Goal: Contribute content: Contribute content

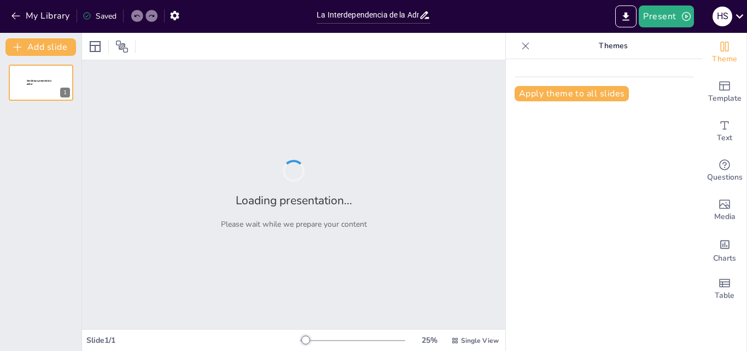
type input "La Interdependencia de la Administración y la Gestión del Cambio en Educación"
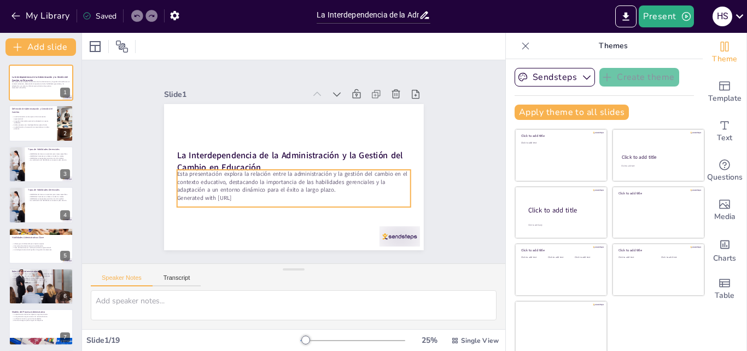
checkbox input "true"
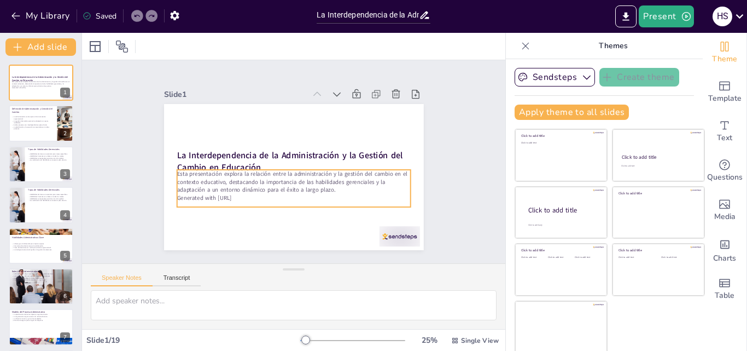
checkbox input "true"
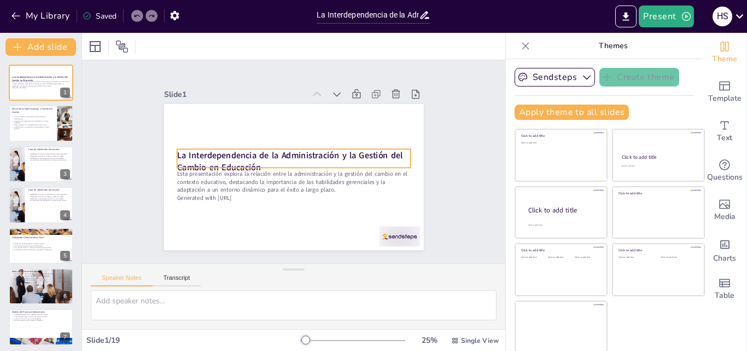
checkbox input "true"
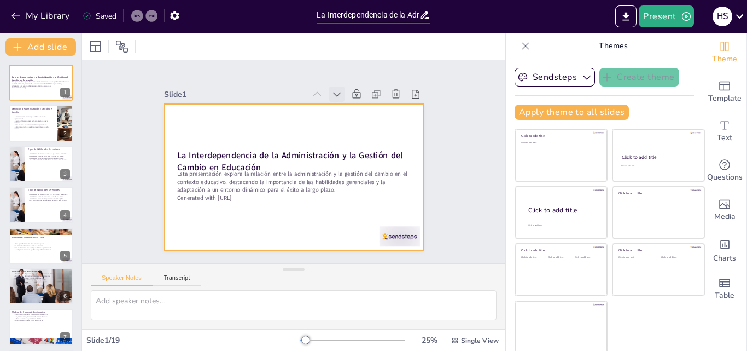
checkbox input "true"
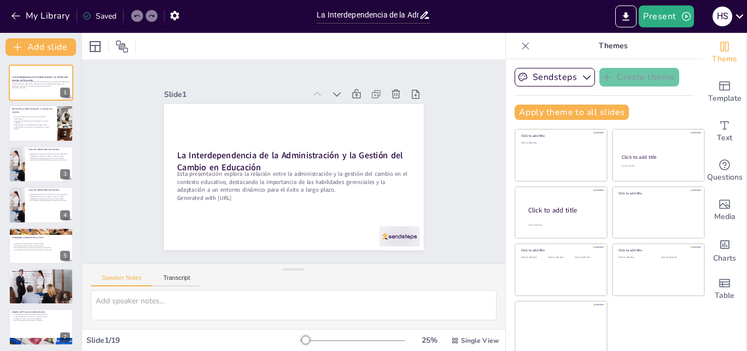
click at [104, 48] on div at bounding box center [110, 47] width 49 height 18
click at [124, 45] on icon at bounding box center [121, 46] width 13 height 13
checkbox input "true"
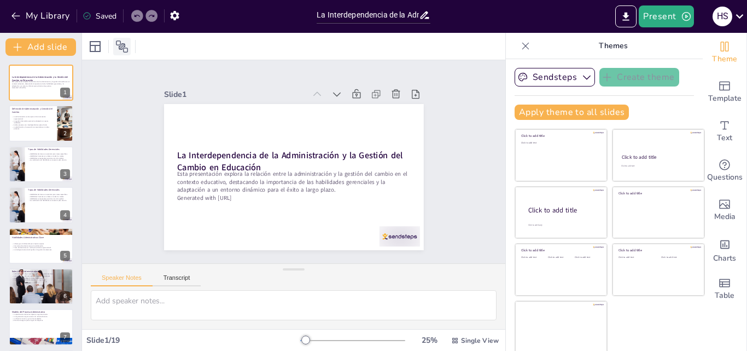
checkbox input "true"
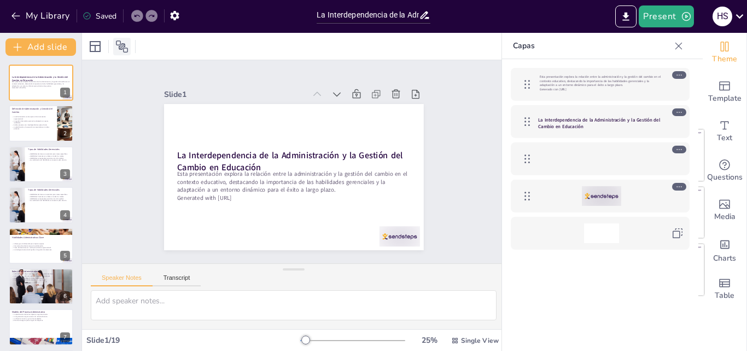
click at [124, 45] on icon at bounding box center [121, 46] width 13 height 13
checkbox input "true"
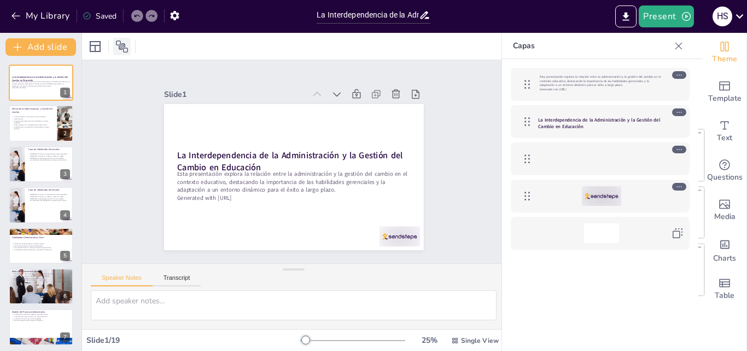
checkbox input "true"
click at [99, 44] on icon at bounding box center [95, 46] width 13 height 13
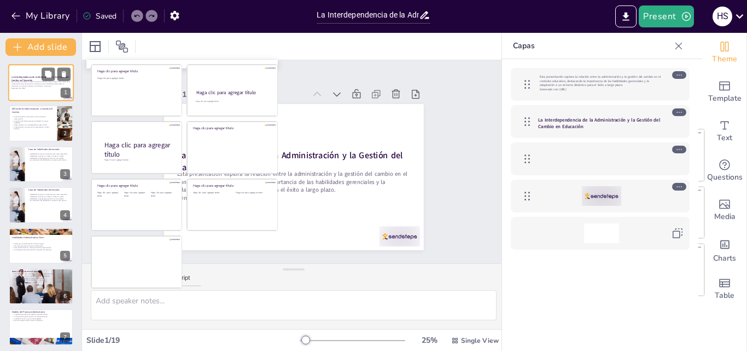
checkbox input "true"
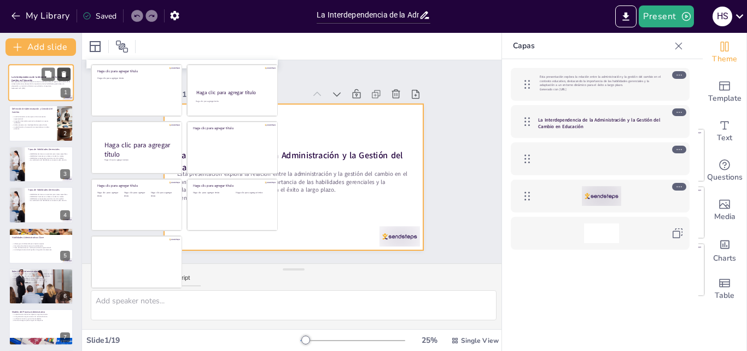
checkbox input "true"
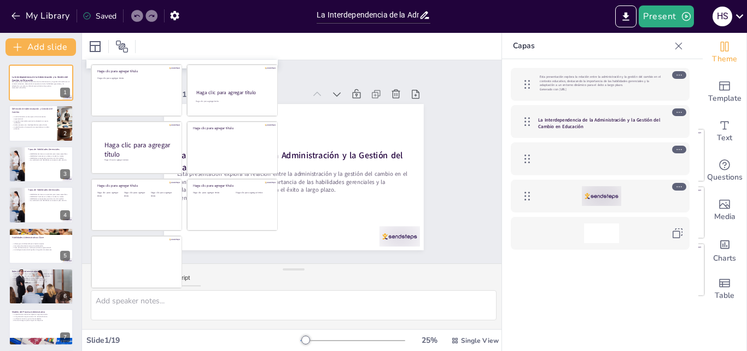
checkbox input "true"
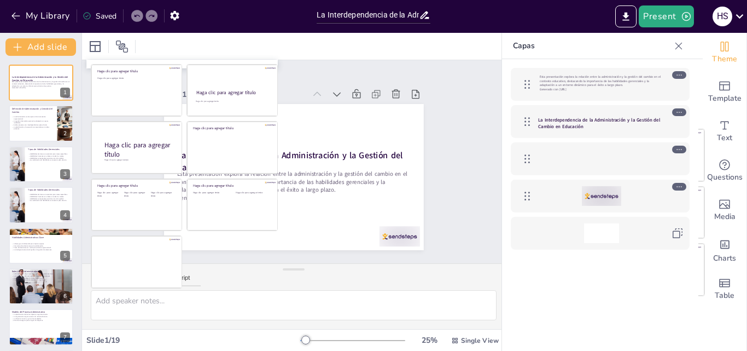
checkbox input "true"
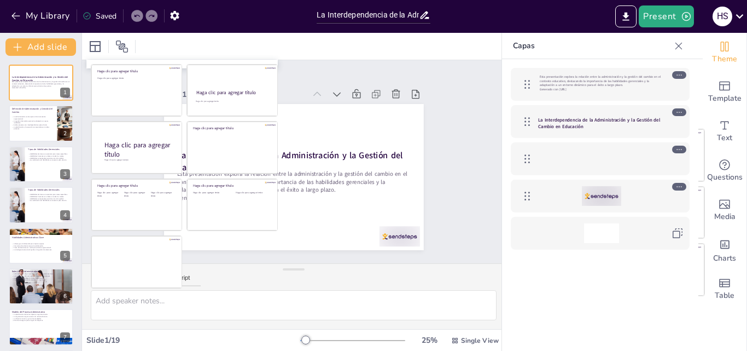
click at [434, 123] on div "Slide 1 La Interdependencia de la Administración y la Gestión del Cambio en Edu…" at bounding box center [294, 162] width 338 height 210
checkbox input "true"
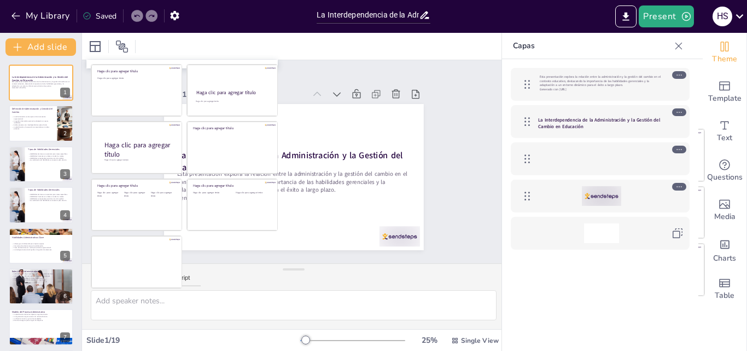
checkbox input "true"
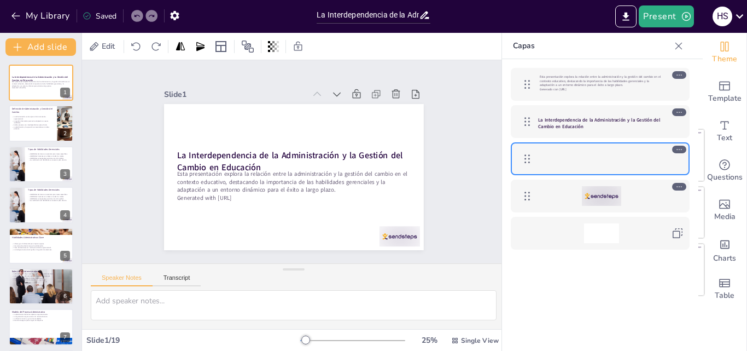
checkbox input "true"
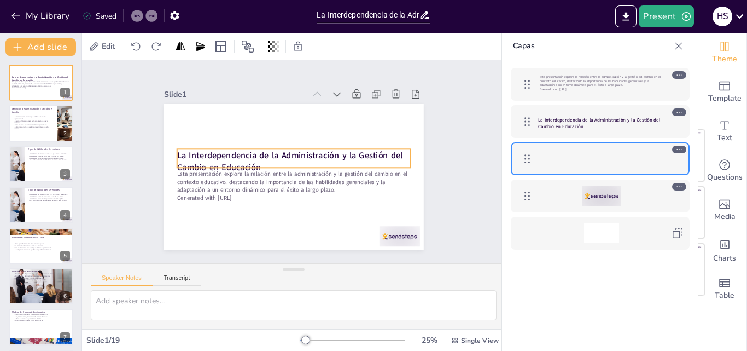
checkbox input "true"
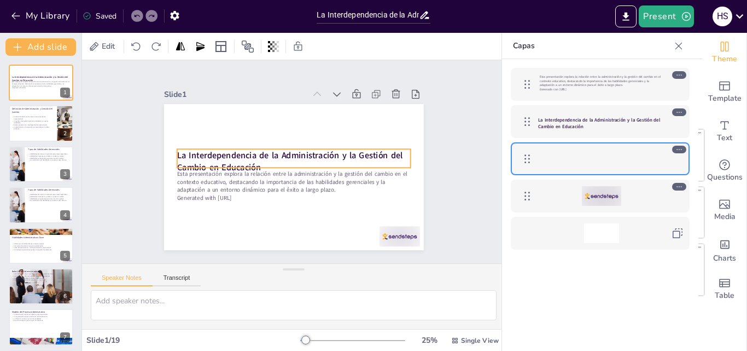
checkbox input "true"
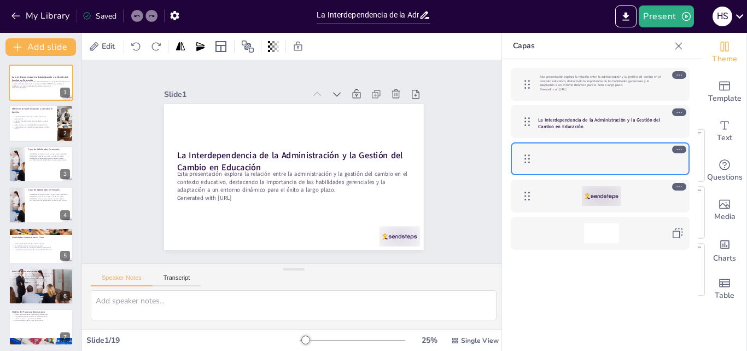
checkbox input "true"
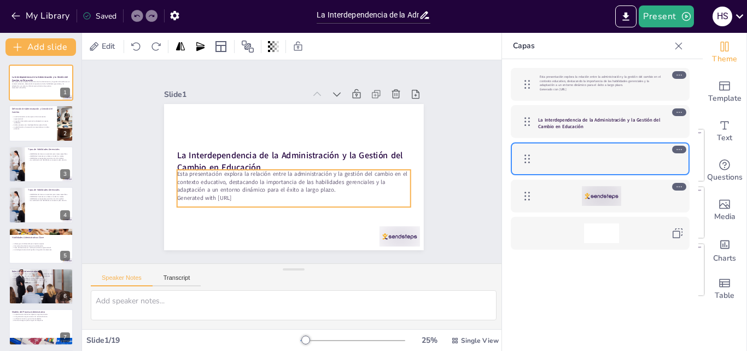
checkbox input "true"
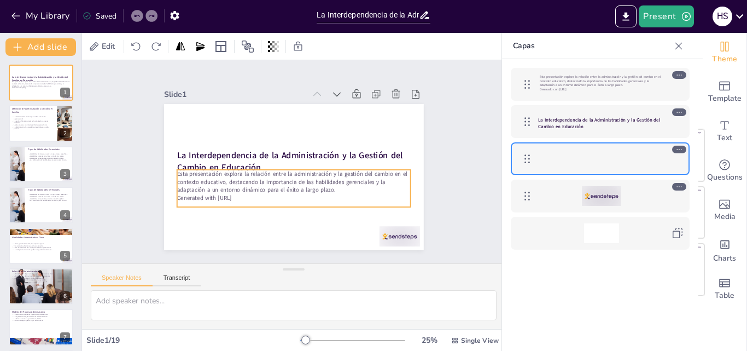
checkbox input "true"
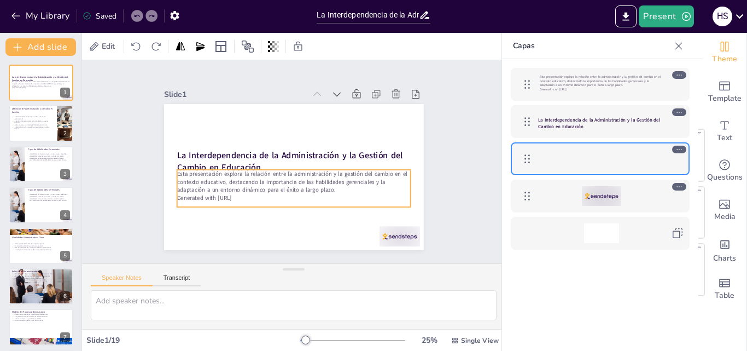
checkbox input "true"
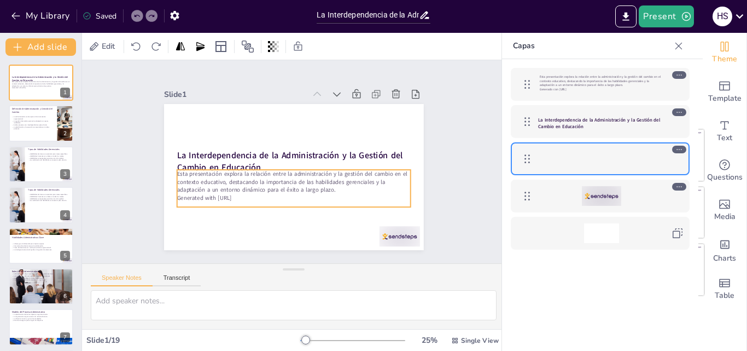
checkbox input "true"
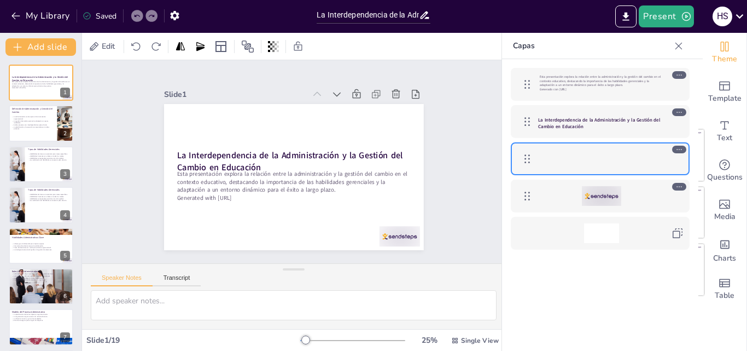
click at [679, 47] on icon at bounding box center [678, 45] width 11 height 11
checkbox input "true"
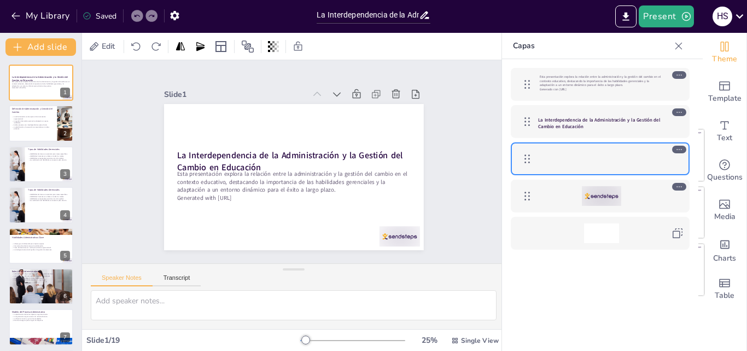
checkbox input "true"
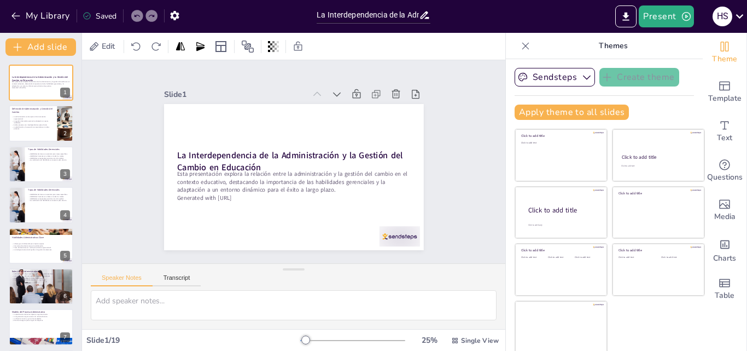
click at [429, 14] on icon at bounding box center [424, 14] width 11 height 11
click at [174, 21] on icon "button" at bounding box center [174, 15] width 11 height 11
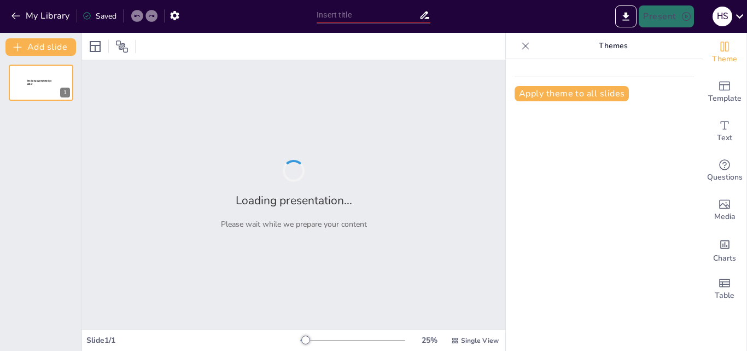
type input "La Interdependencia de la Administración y la Gestión del Cambio en Educación"
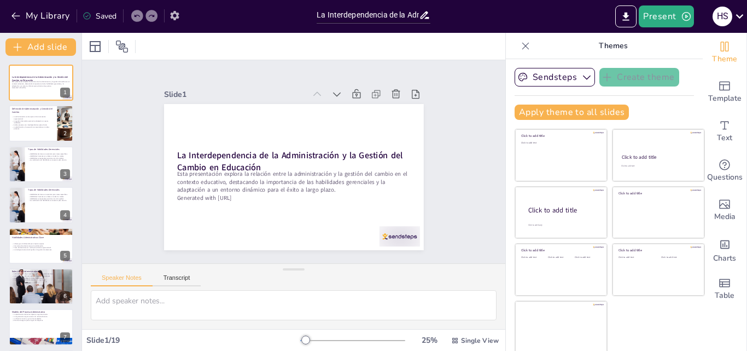
click at [178, 17] on icon "button" at bounding box center [174, 15] width 9 height 9
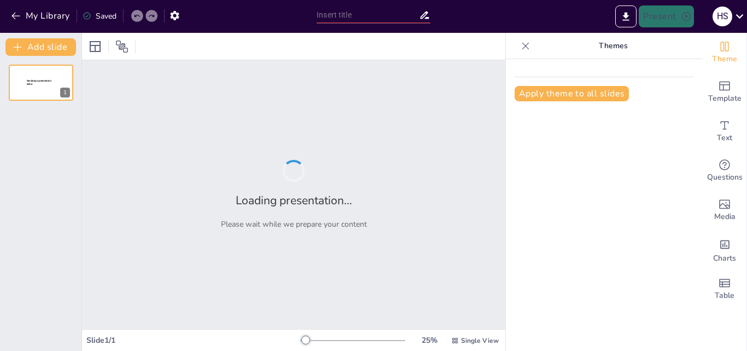
type input "La Interdependencia de la Administración y la Gestión del Cambio en Educación"
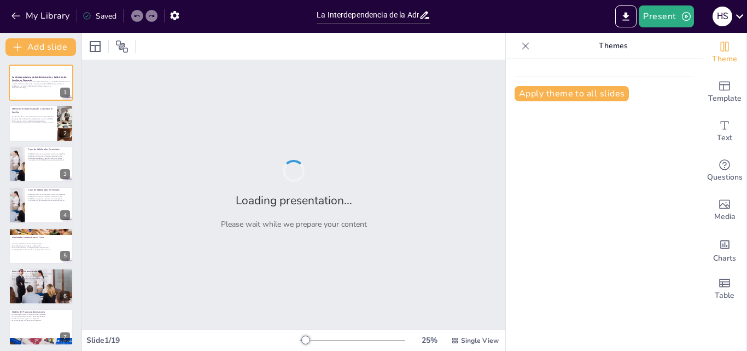
checkbox input "true"
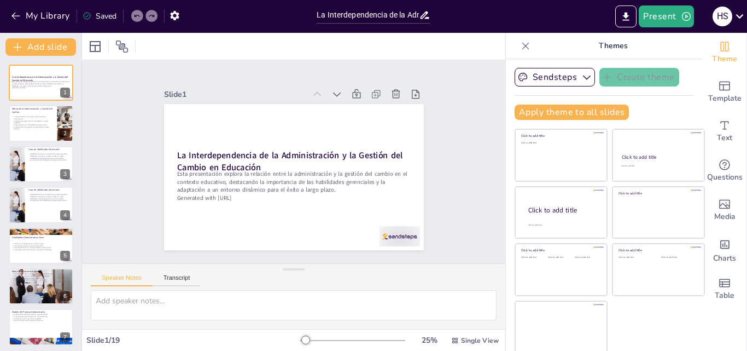
checkbox input "true"
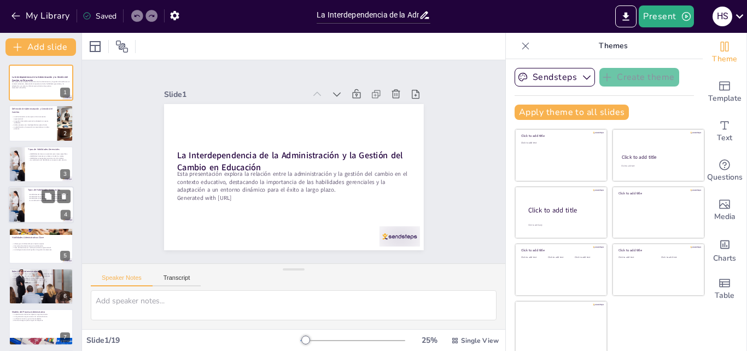
checkbox input "true"
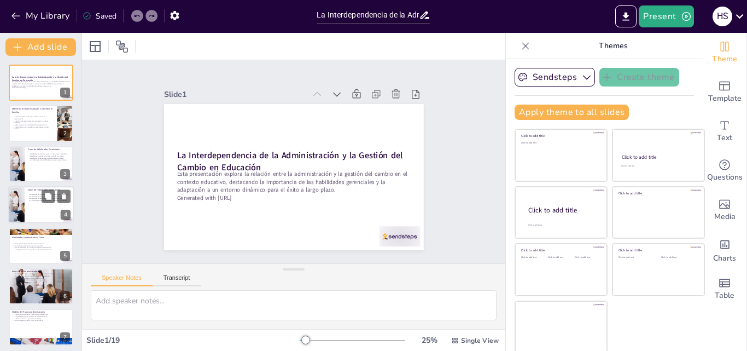
checkbox input "true"
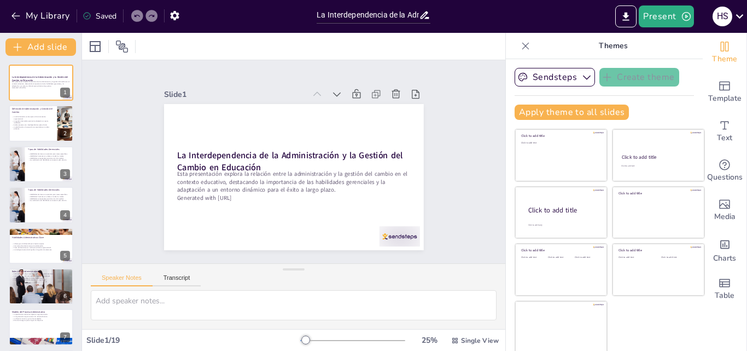
checkbox input "true"
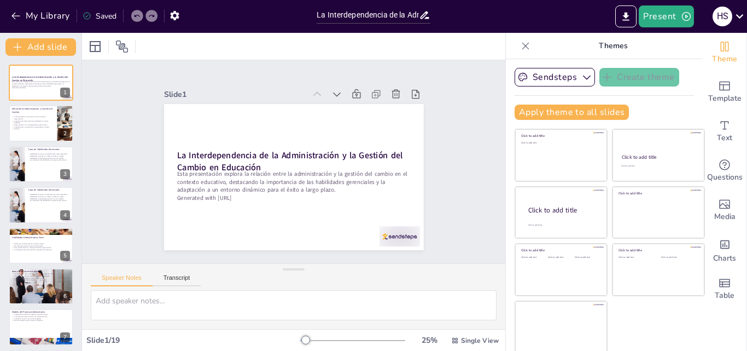
checkbox input "true"
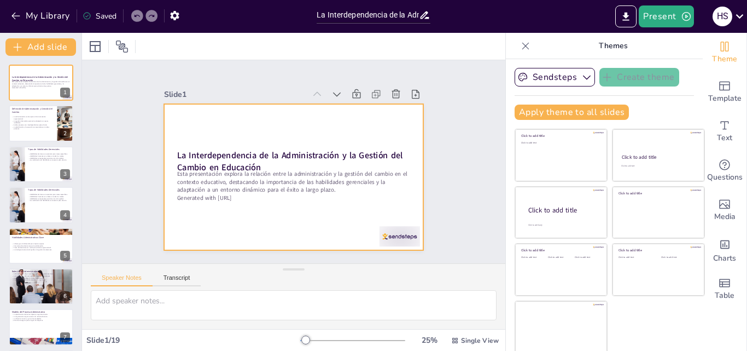
checkbox input "true"
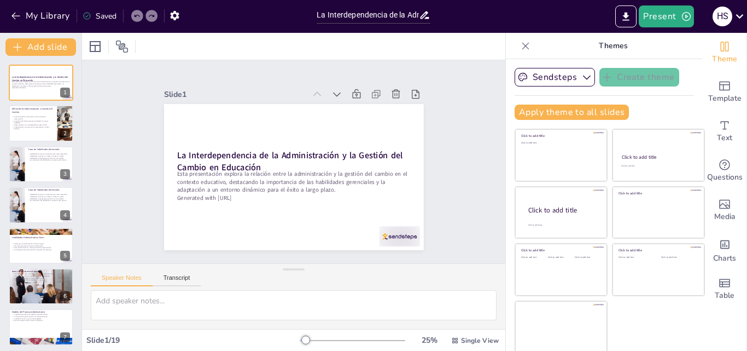
checkbox input "true"
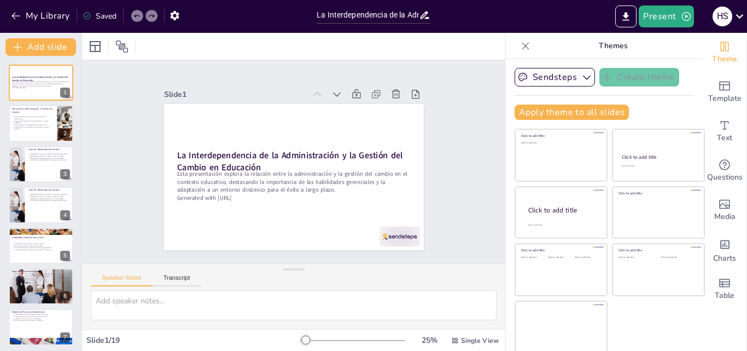
checkbox input "true"
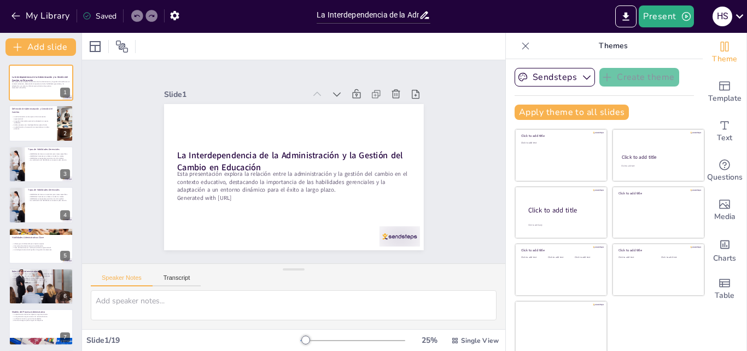
checkbox input "true"
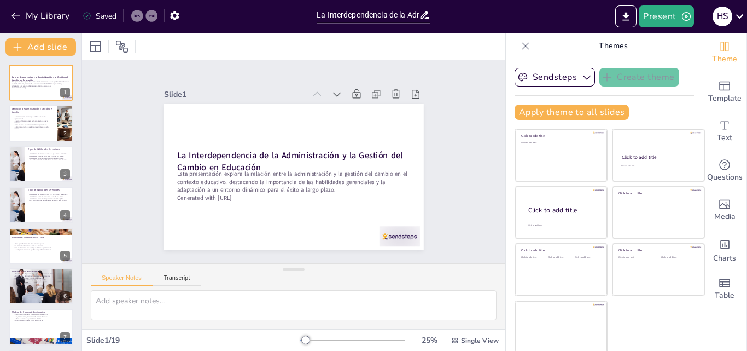
checkbox input "true"
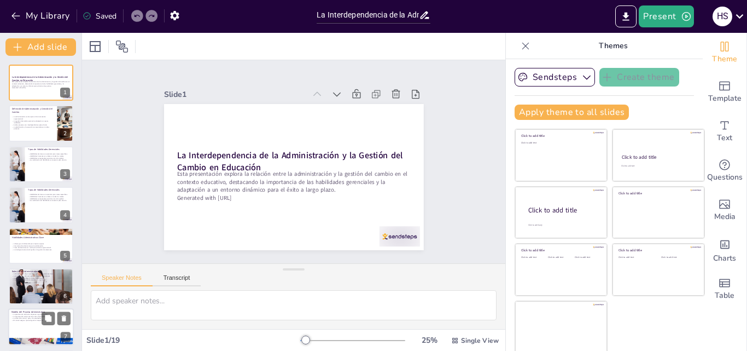
checkbox input "true"
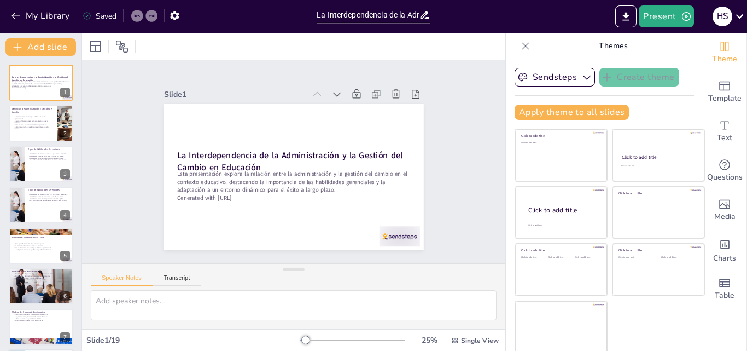
checkbox input "true"
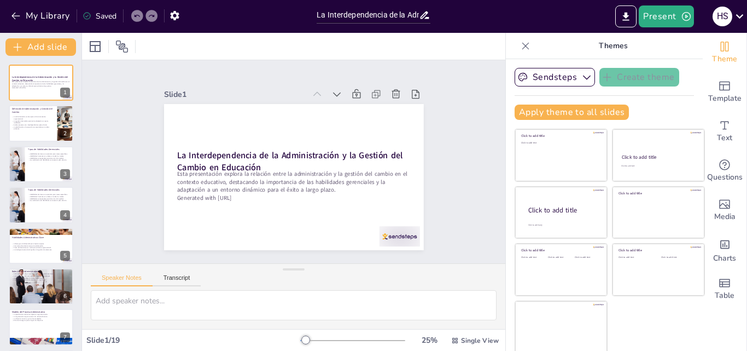
checkbox input "true"
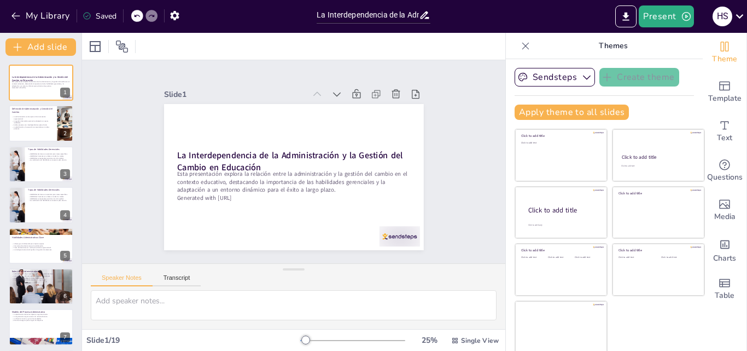
checkbox input "true"
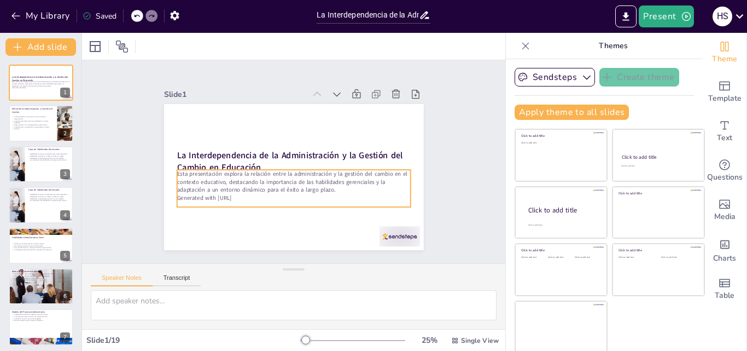
checkbox input "true"
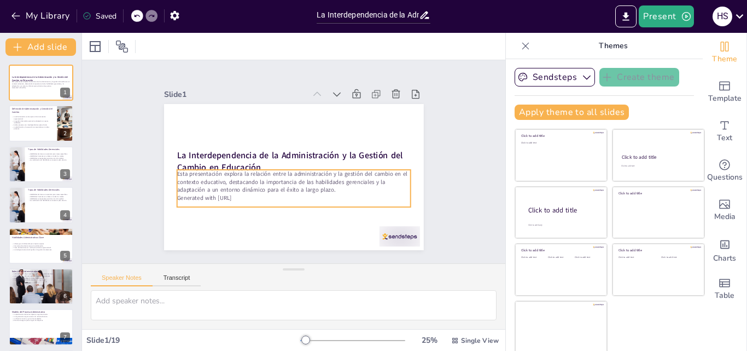
checkbox input "true"
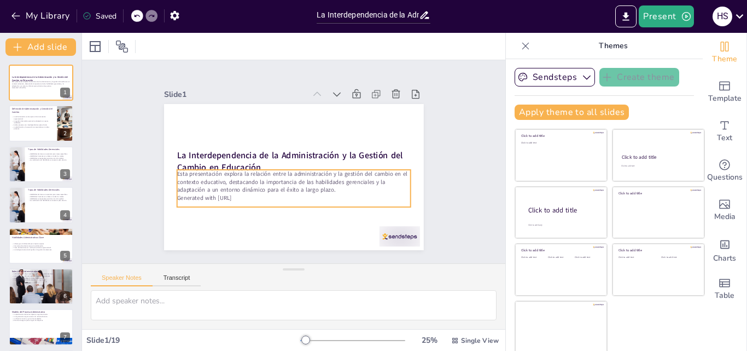
checkbox input "true"
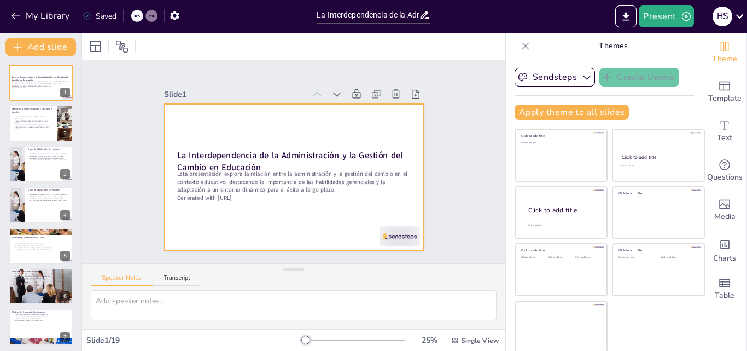
checkbox input "true"
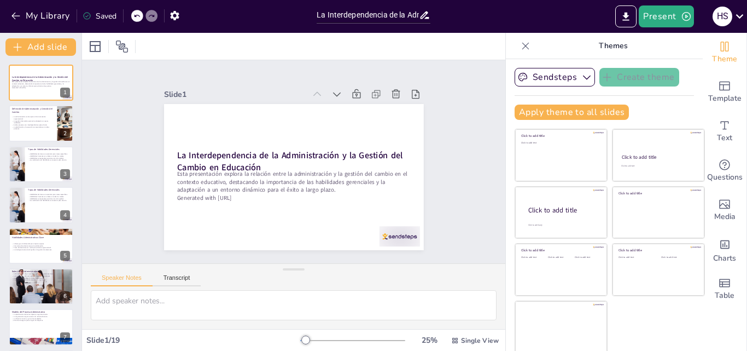
checkbox input "true"
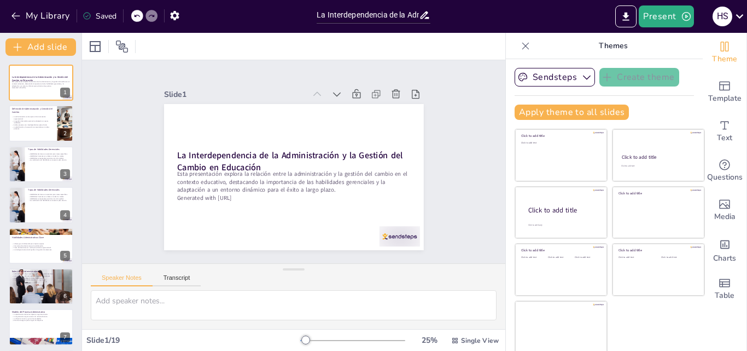
checkbox input "true"
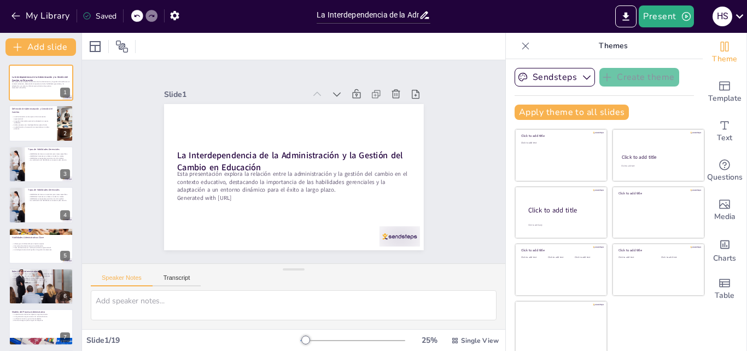
checkbox input "true"
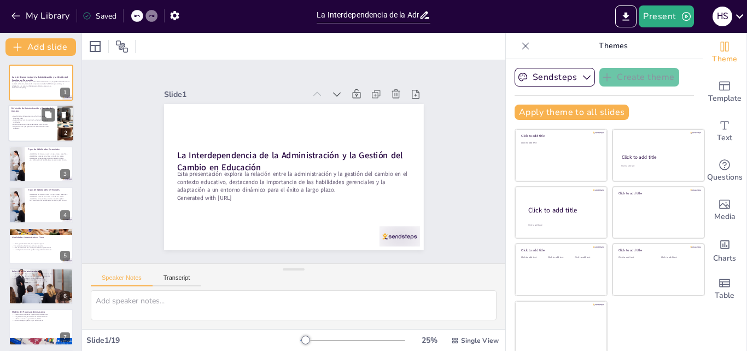
checkbox input "true"
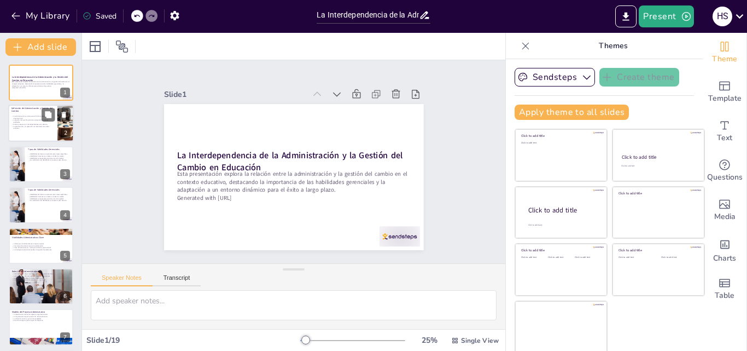
checkbox input "true"
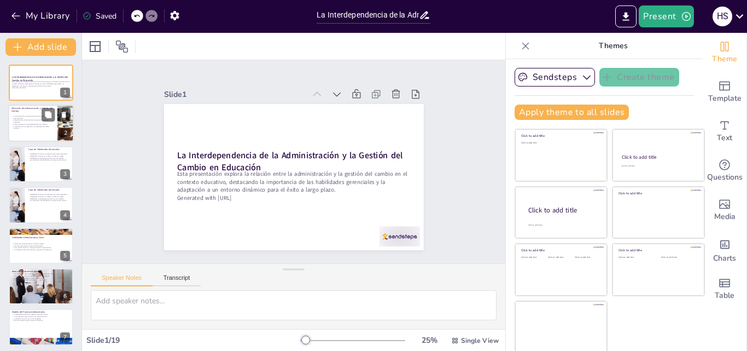
checkbox input "true"
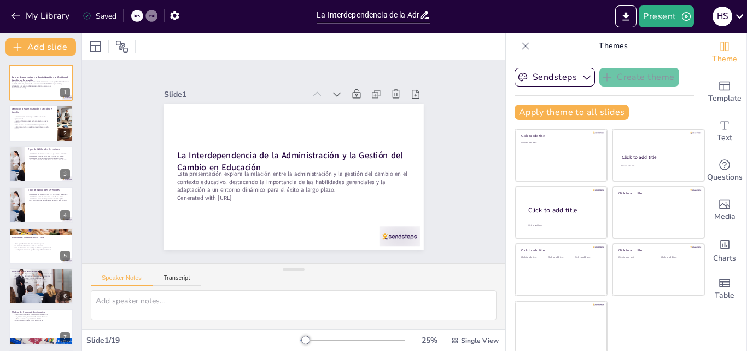
checkbox input "true"
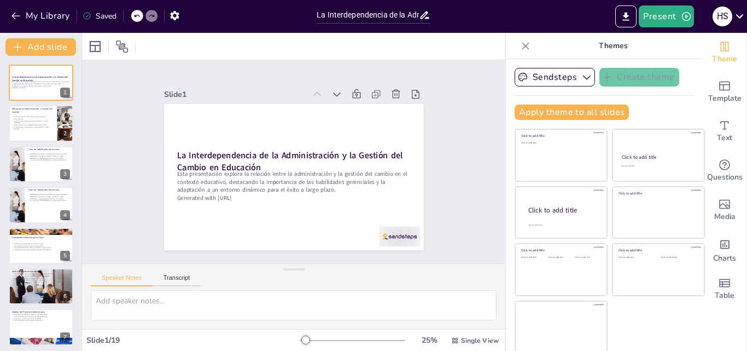
checkbox input "true"
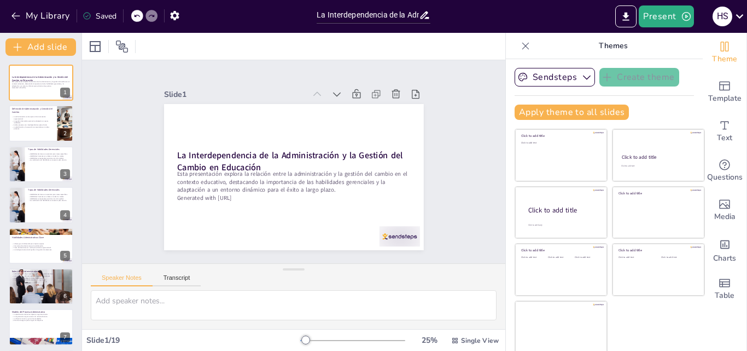
checkbox input "true"
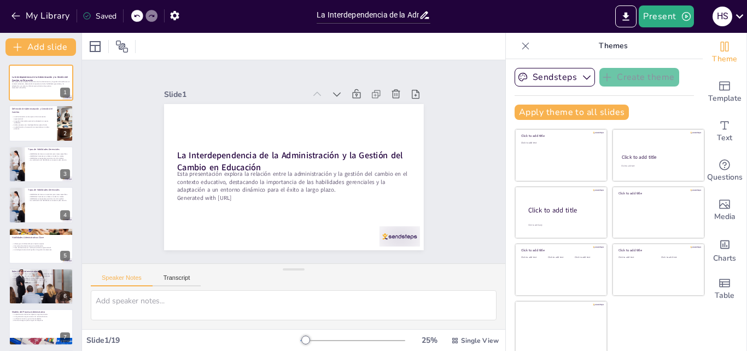
checkbox input "true"
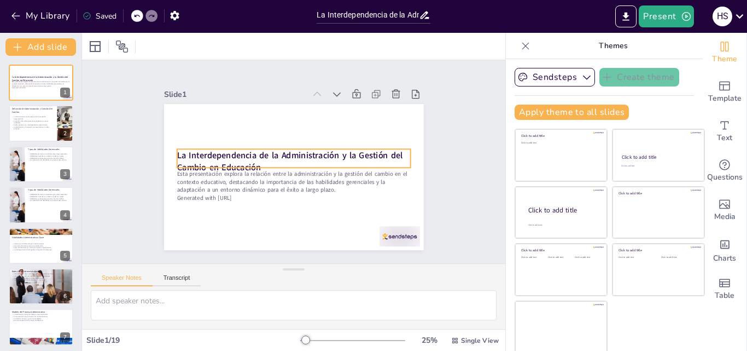
click at [225, 162] on strong "La Interdependencia de la Administración y la Gestión del Cambio en Educación" at bounding box center [290, 161] width 226 height 24
checkbox input "true"
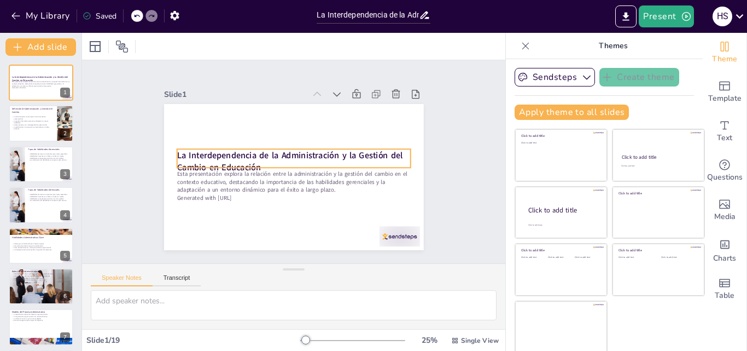
checkbox input "true"
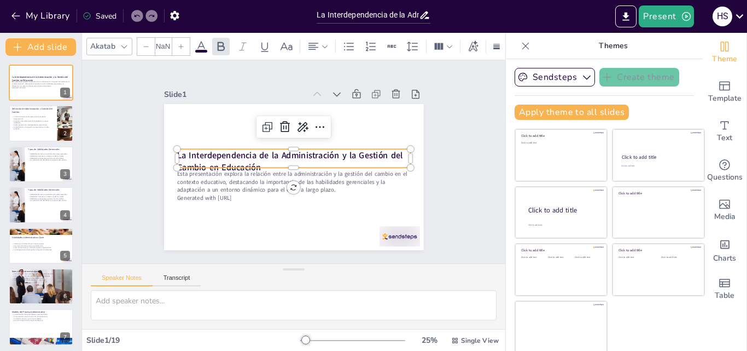
type input "48"
checkbox input "true"
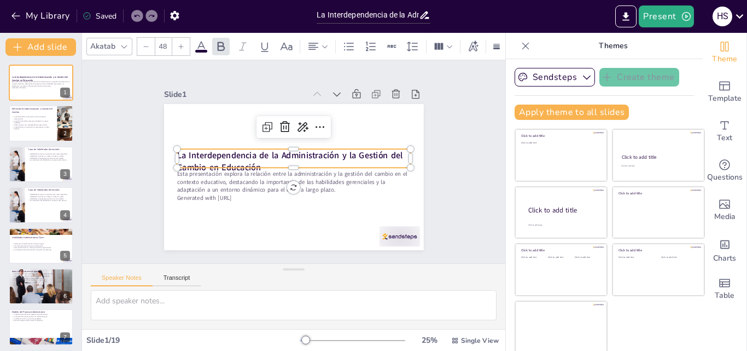
checkbox input "true"
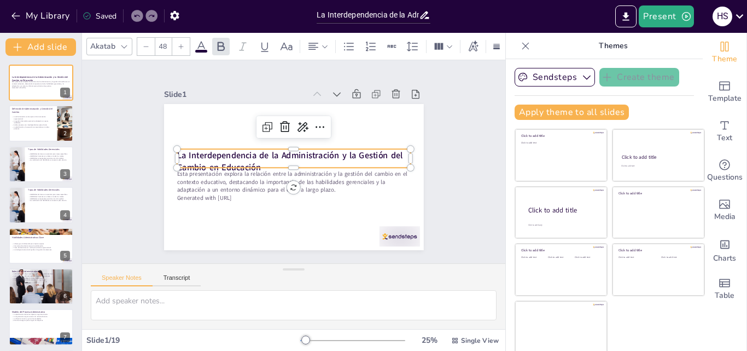
checkbox input "true"
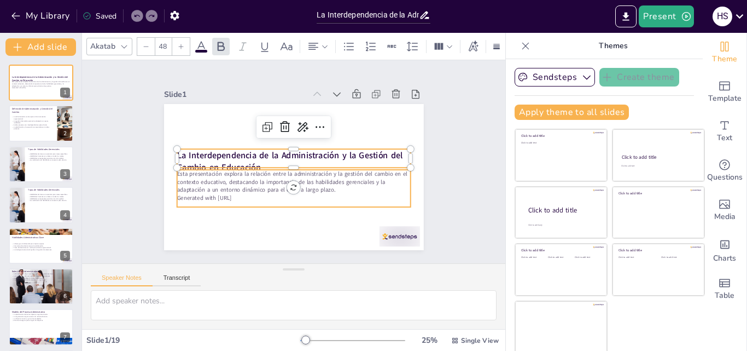
checkbox input "true"
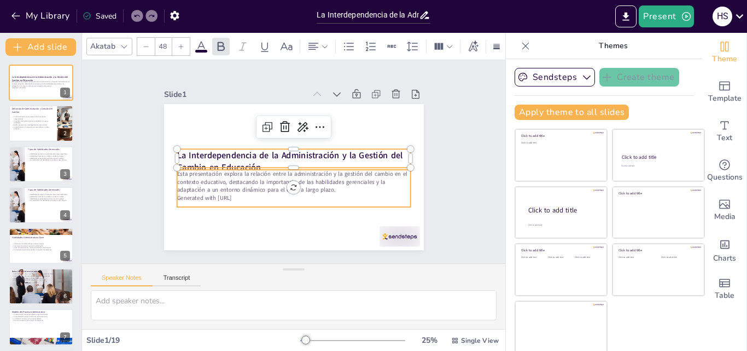
type input "--"
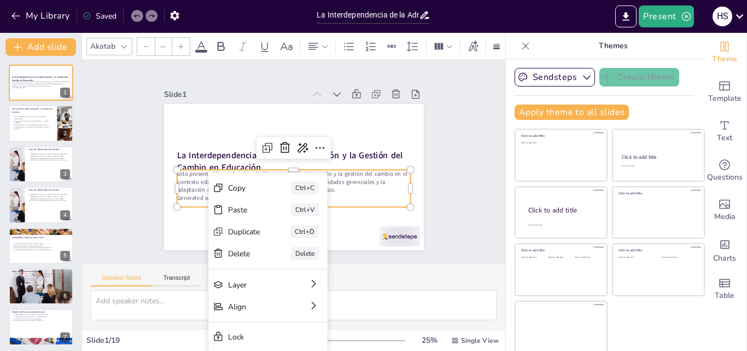
checkbox input "true"
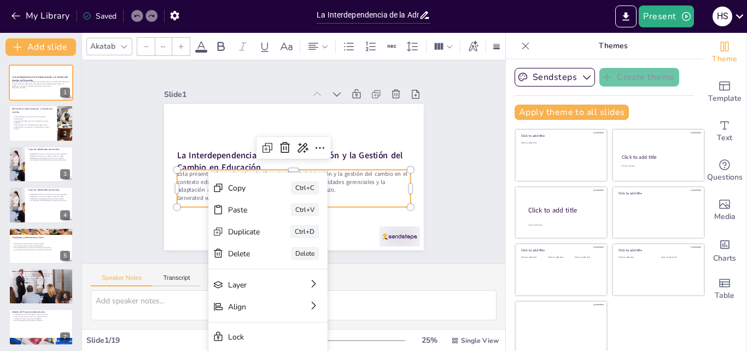
type input "32"
checkbox input "true"
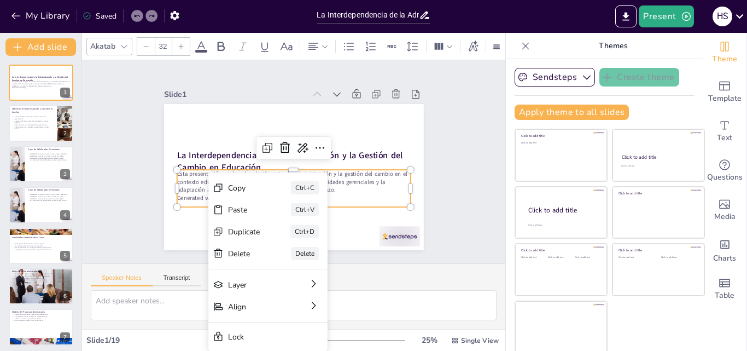
checkbox input "true"
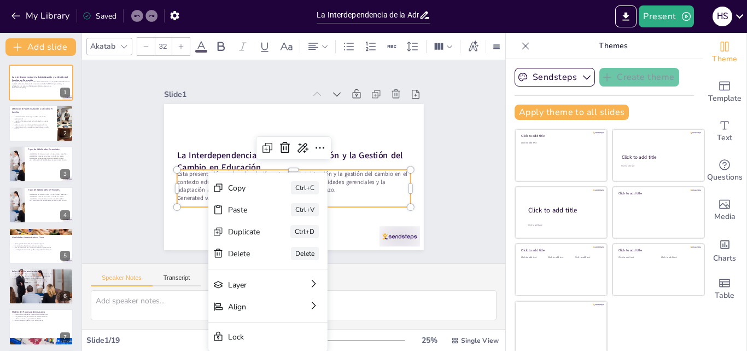
checkbox input "true"
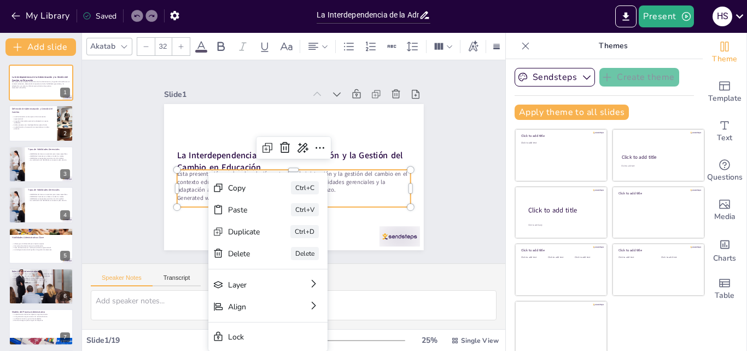
checkbox input "true"
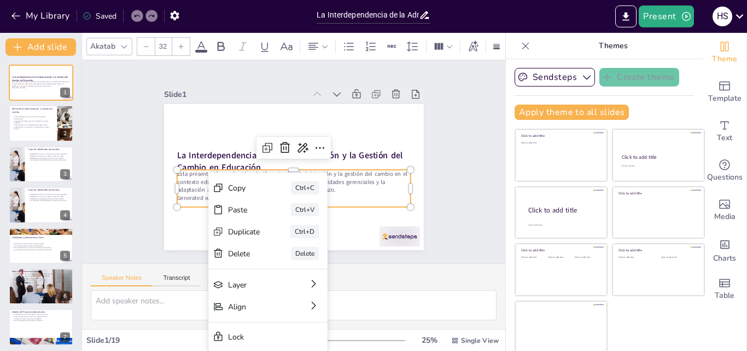
checkbox input "true"
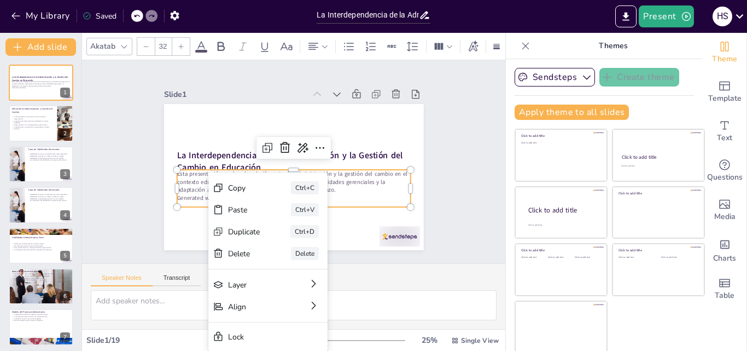
checkbox input "true"
click at [455, 228] on div "Slide 1 La Interdependencia de la Administración y la Gestión del Cambio en Edu…" at bounding box center [293, 161] width 423 height 203
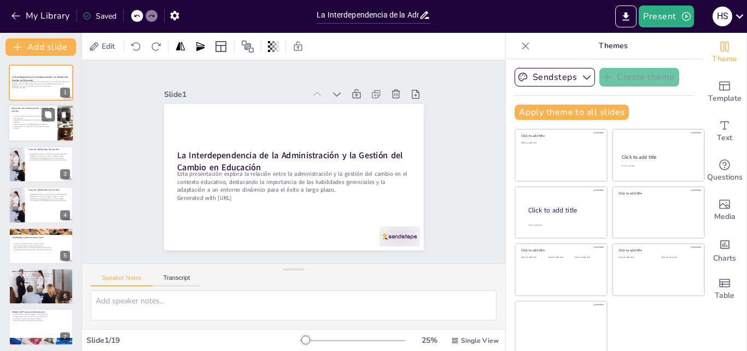
click at [29, 120] on p "La gestión del cambio permite la adaptación a nuevas realidades." at bounding box center [32, 121] width 43 height 4
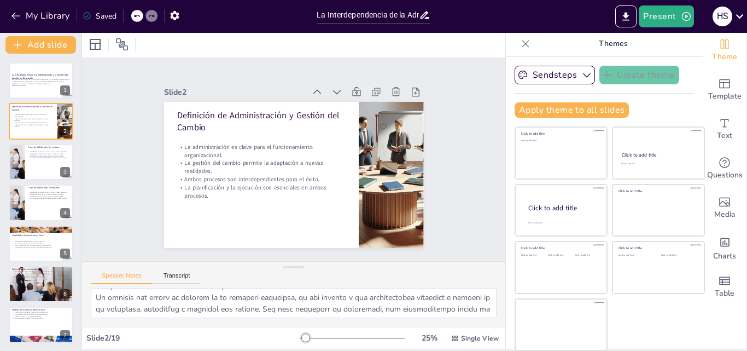
scroll to position [55, 0]
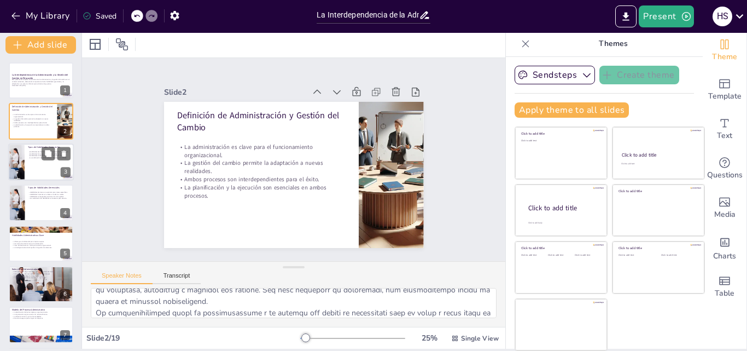
click at [31, 154] on p "Habilidades humanas son vitales en todos los niveles." at bounding box center [49, 154] width 43 height 2
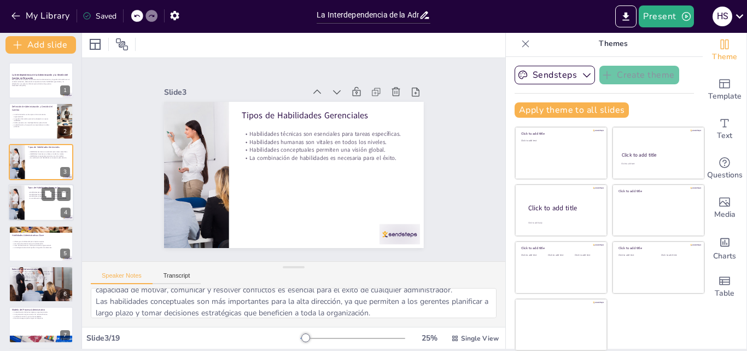
click at [36, 195] on p "Habilidades conceptuales permiten una visión global." at bounding box center [49, 196] width 43 height 2
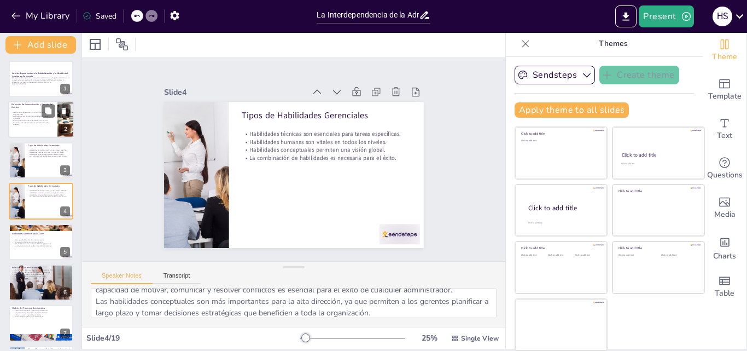
click at [25, 118] on p "La gestión del cambio permite la adaptación a nuevas realidades." at bounding box center [32, 117] width 43 height 4
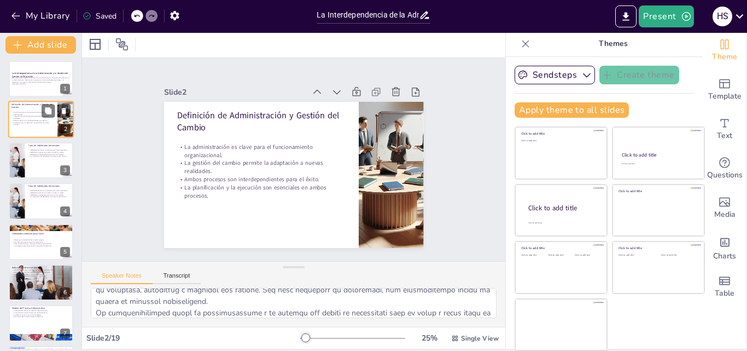
scroll to position [0, 0]
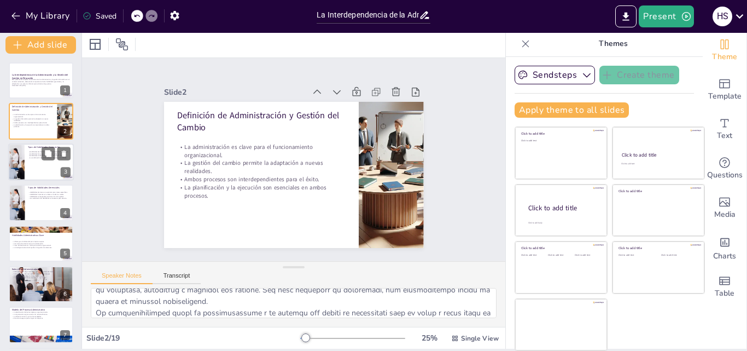
click at [26, 145] on div at bounding box center [41, 161] width 66 height 37
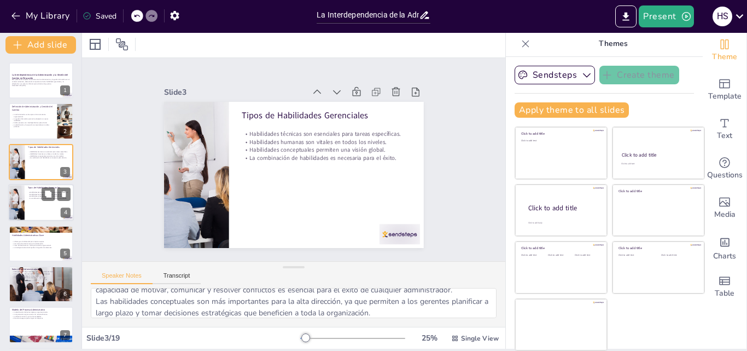
click at [22, 191] on div at bounding box center [17, 202] width 56 height 37
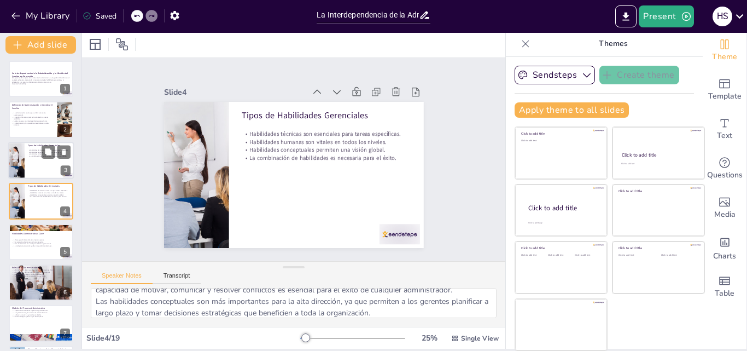
click at [33, 161] on div at bounding box center [41, 160] width 66 height 37
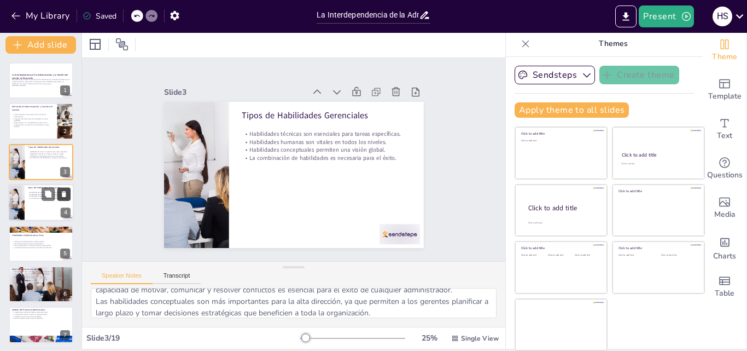
click at [62, 193] on icon at bounding box center [64, 194] width 8 height 8
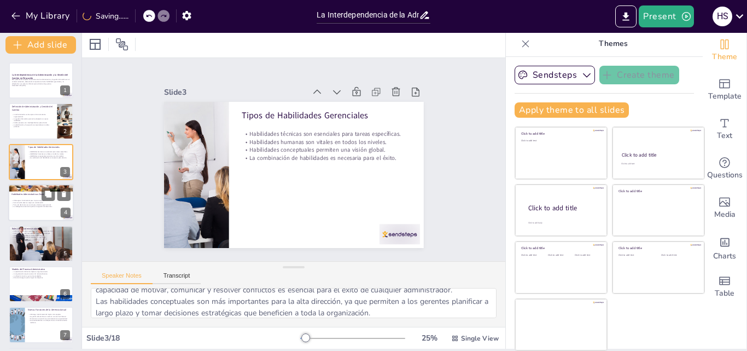
click at [33, 202] on p "Comunicación efectiva mejora la colaboración." at bounding box center [40, 202] width 59 height 2
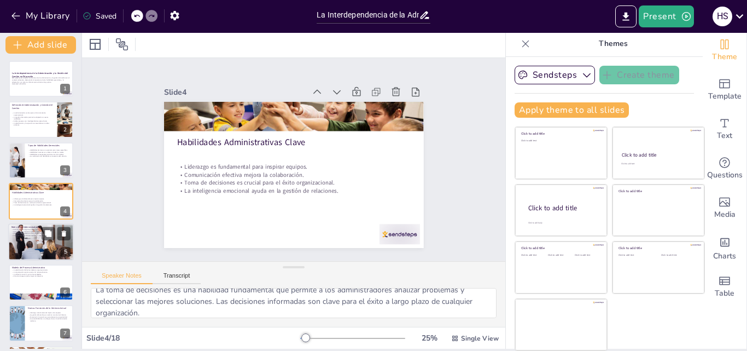
click at [35, 238] on div at bounding box center [41, 242] width 66 height 44
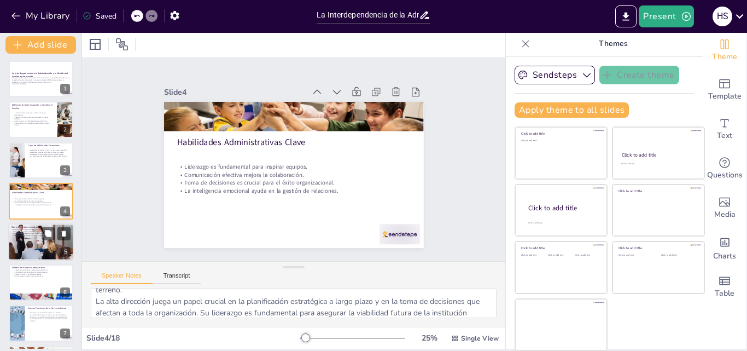
scroll to position [42, 0]
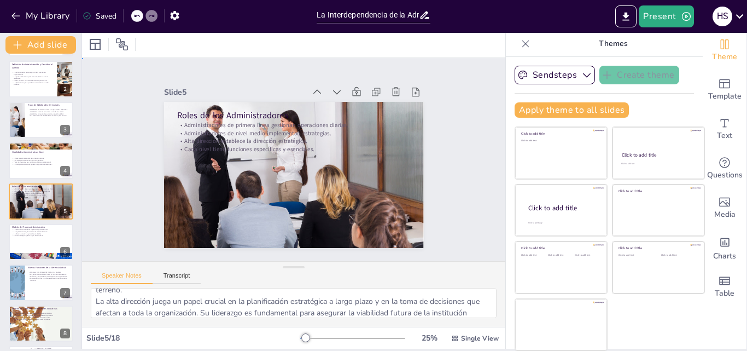
click at [427, 153] on div "Slide 1 La Interdependencia de la Administración y la Gestión del Cambio en Edu…" at bounding box center [293, 160] width 351 height 240
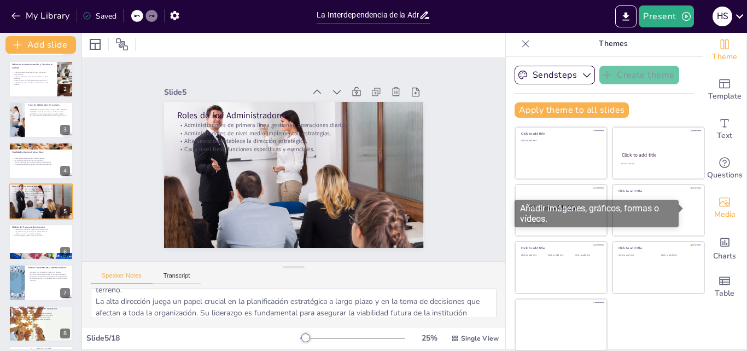
click at [718, 200] on icon "Add images, graphics, shapes or video" at bounding box center [724, 201] width 13 height 13
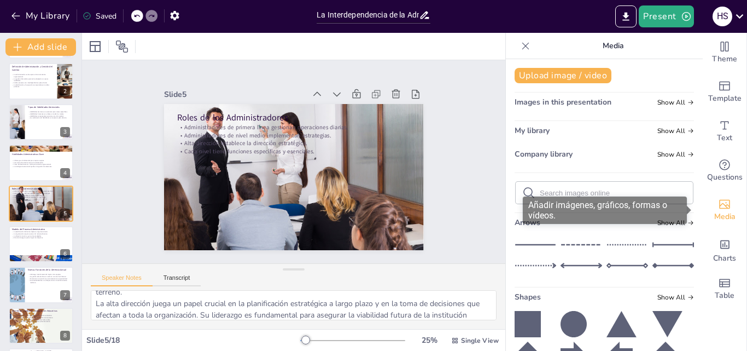
scroll to position [0, 0]
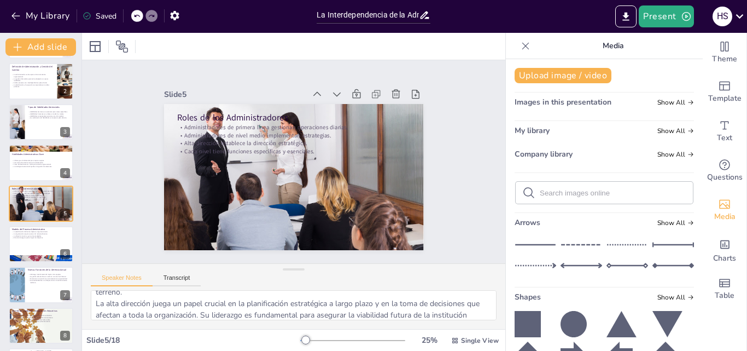
click at [540, 193] on input "text" at bounding box center [613, 193] width 147 height 8
click at [34, 240] on div at bounding box center [41, 243] width 66 height 37
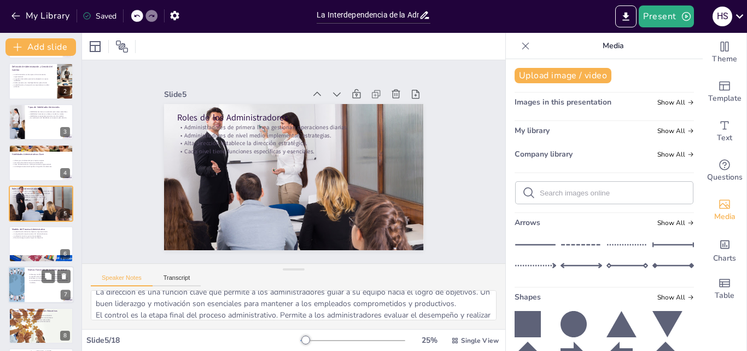
scroll to position [83, 0]
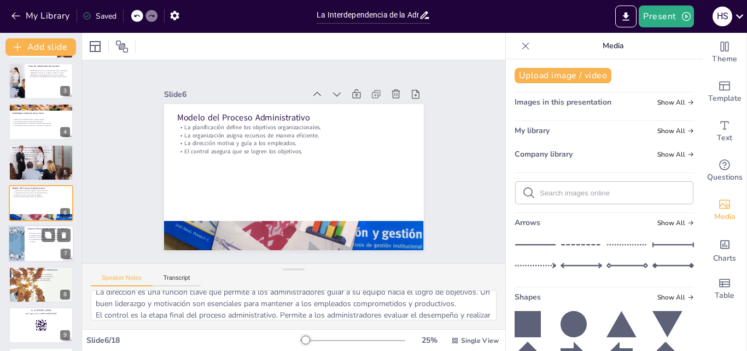
click at [36, 251] on div at bounding box center [41, 243] width 66 height 37
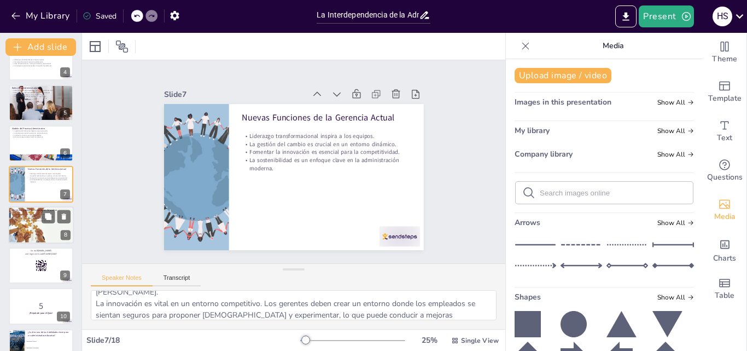
scroll to position [124, 0]
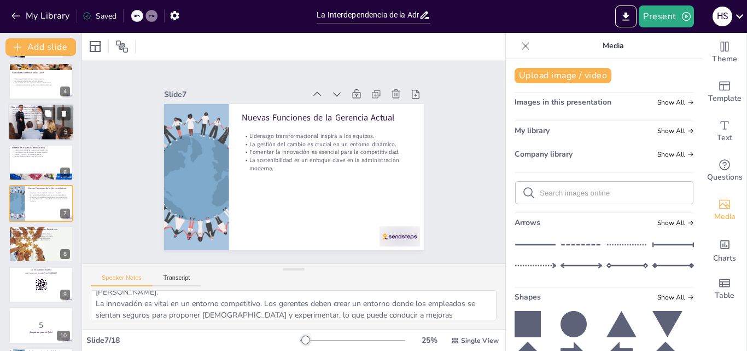
click at [36, 163] on div at bounding box center [41, 162] width 65 height 36
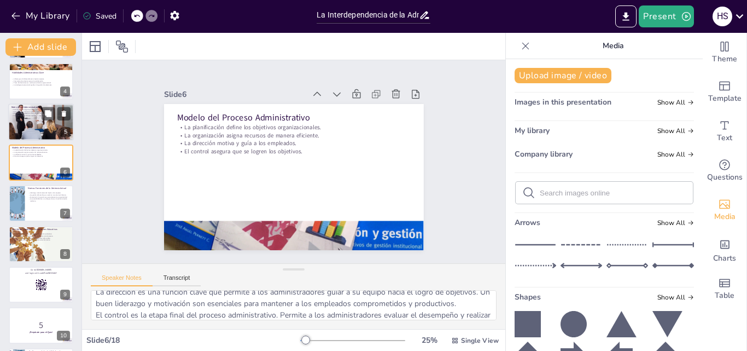
scroll to position [83, 0]
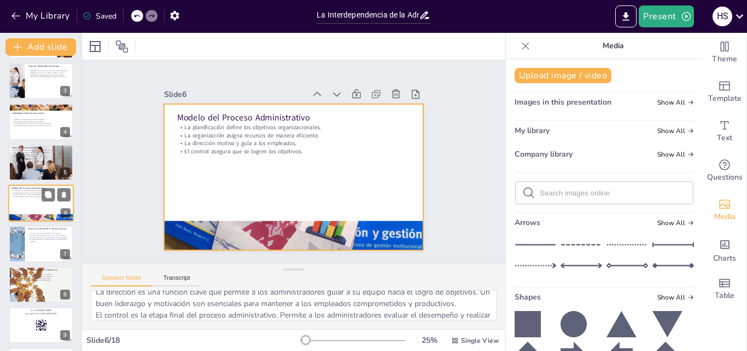
click at [15, 198] on div at bounding box center [41, 202] width 66 height 37
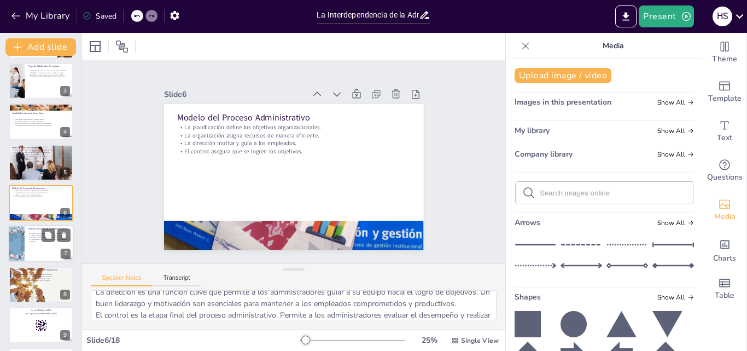
click at [15, 234] on div at bounding box center [17, 243] width 56 height 37
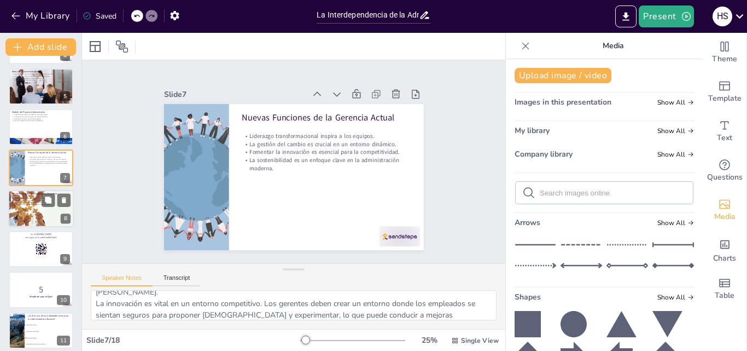
scroll to position [178, 0]
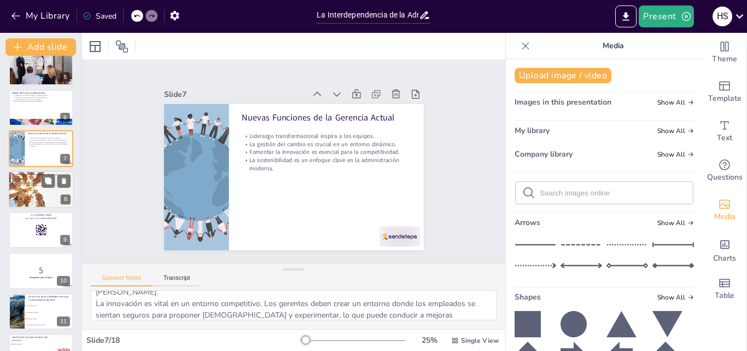
click at [31, 200] on div at bounding box center [41, 189] width 66 height 44
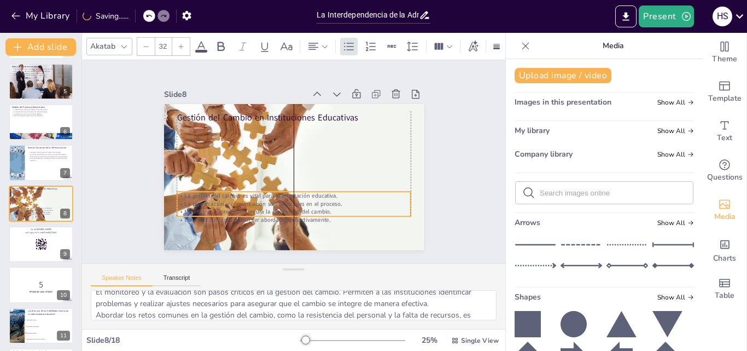
drag, startPoint x: 266, startPoint y: 141, endPoint x: 266, endPoint y: 201, distance: 60.2
click at [266, 201] on p "La planificación y comunicación son esenciales en el proceso." at bounding box center [294, 204] width 234 height 8
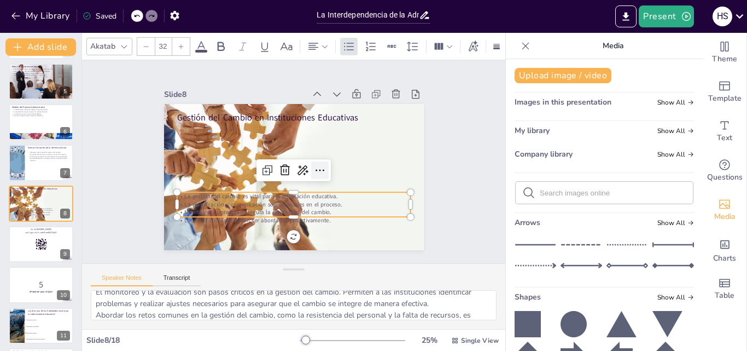
click at [312, 169] on icon at bounding box center [319, 173] width 14 height 14
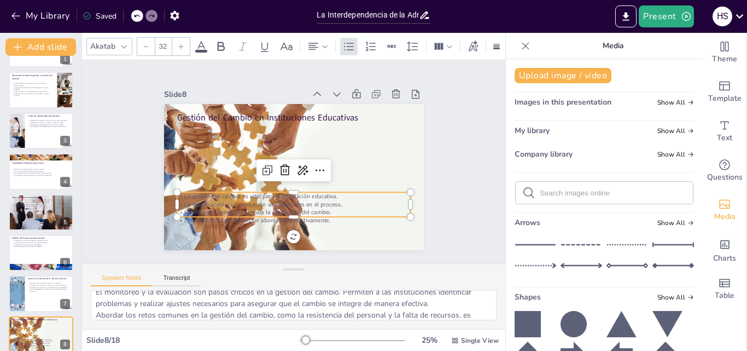
scroll to position [0, 0]
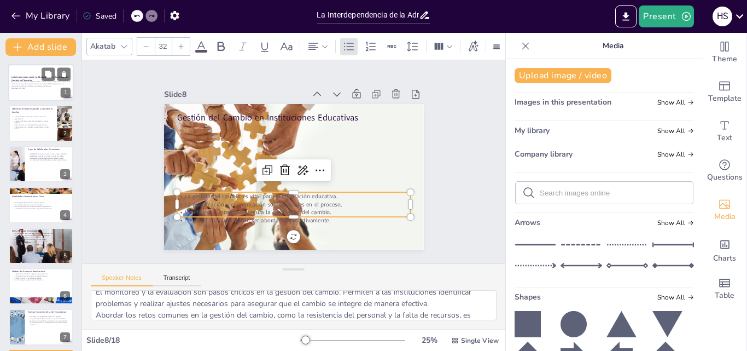
click at [30, 94] on div at bounding box center [41, 82] width 66 height 37
